Goal: Book appointment/travel/reservation

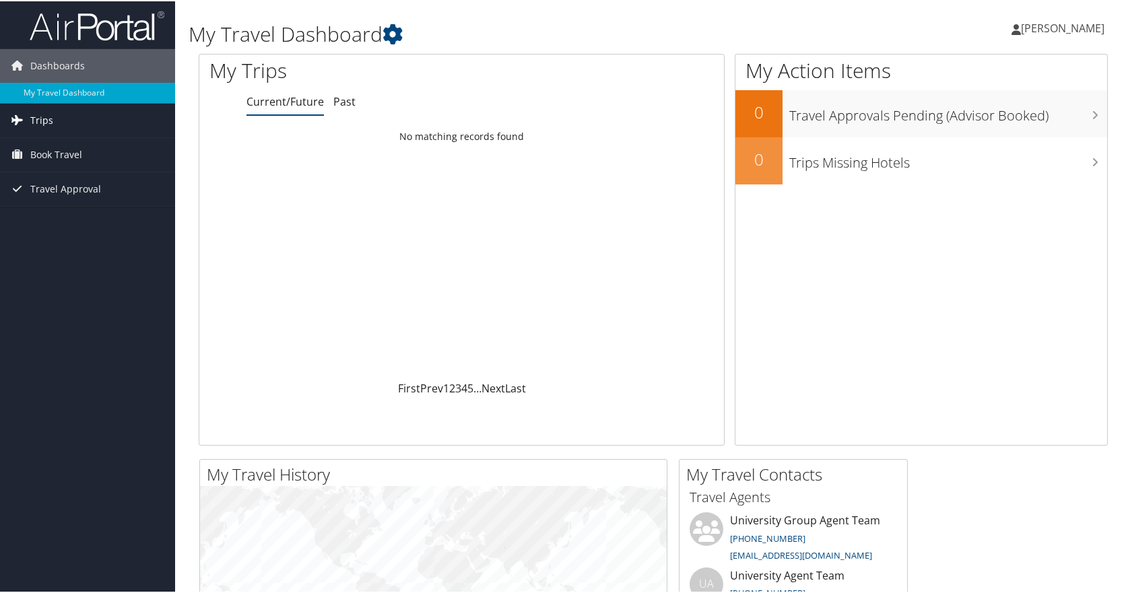
click at [59, 117] on link "Trips" at bounding box center [87, 119] width 175 height 34
click at [76, 212] on span "Book Travel" at bounding box center [56, 214] width 52 height 34
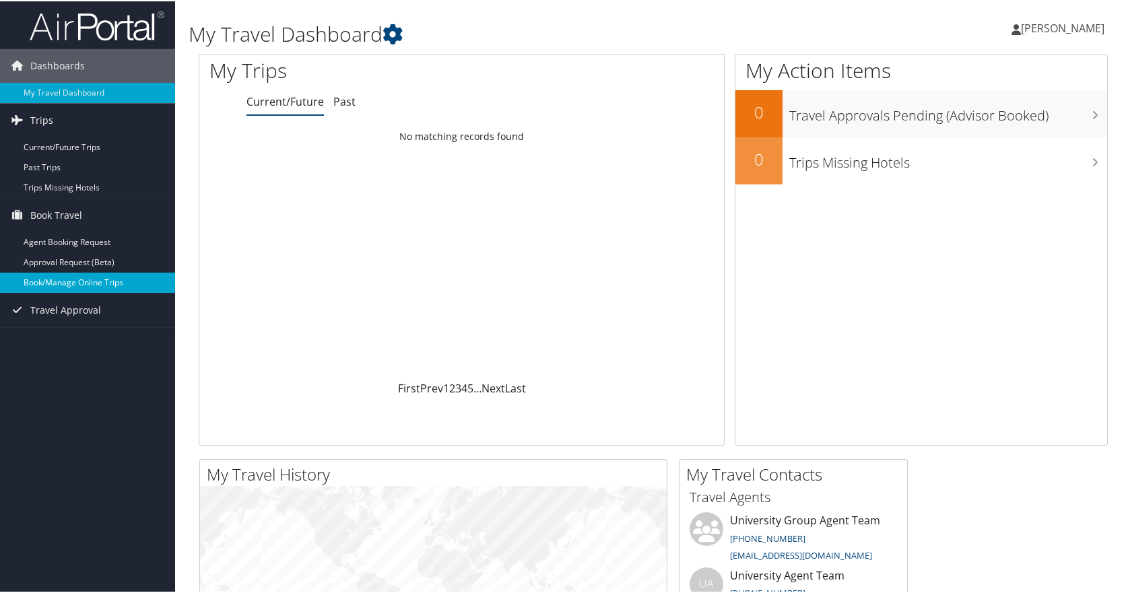
click at [99, 284] on link "Book/Manage Online Trips" at bounding box center [87, 281] width 175 height 20
